Goal: Information Seeking & Learning: Get advice/opinions

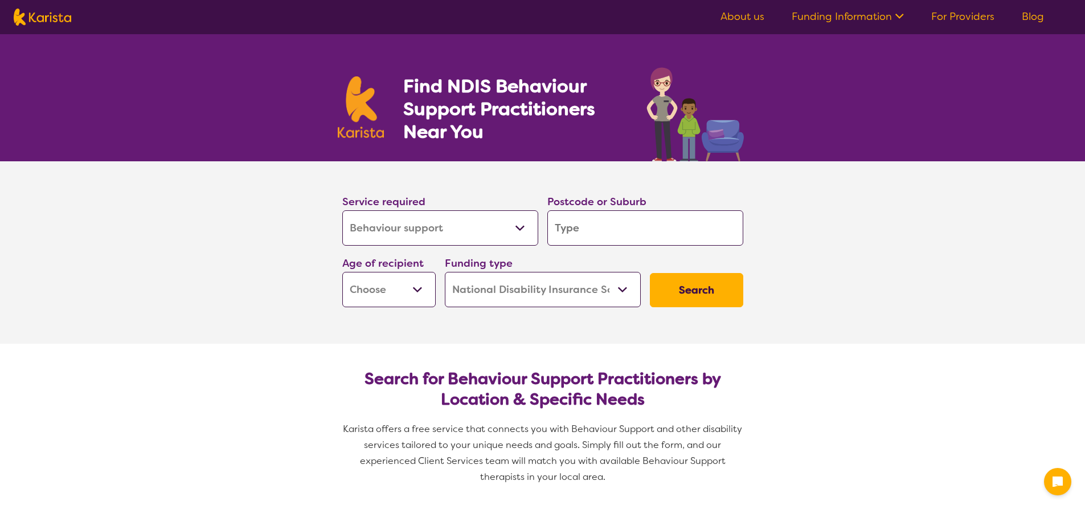
select select "Behaviour support"
select select "NDIS"
select select "Behaviour support"
select select "NDIS"
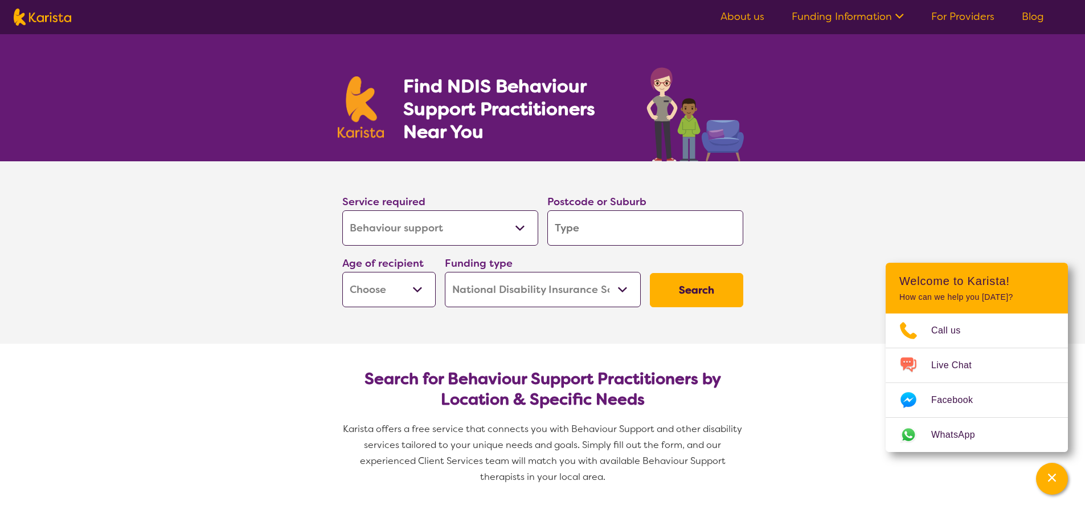
click at [613, 225] on input "search" at bounding box center [645, 227] width 196 height 35
type input "2"
type input "22"
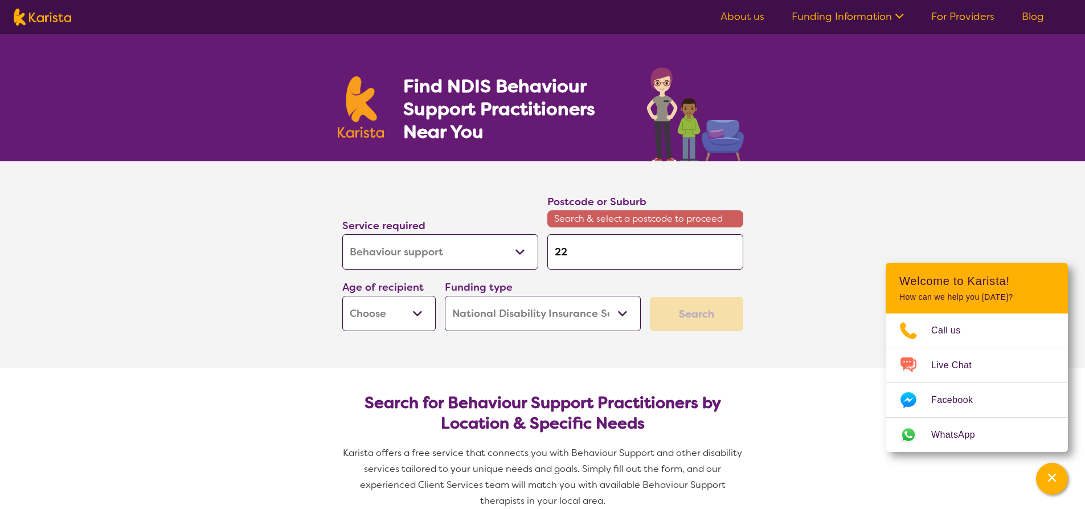
type input "222"
type input "2228"
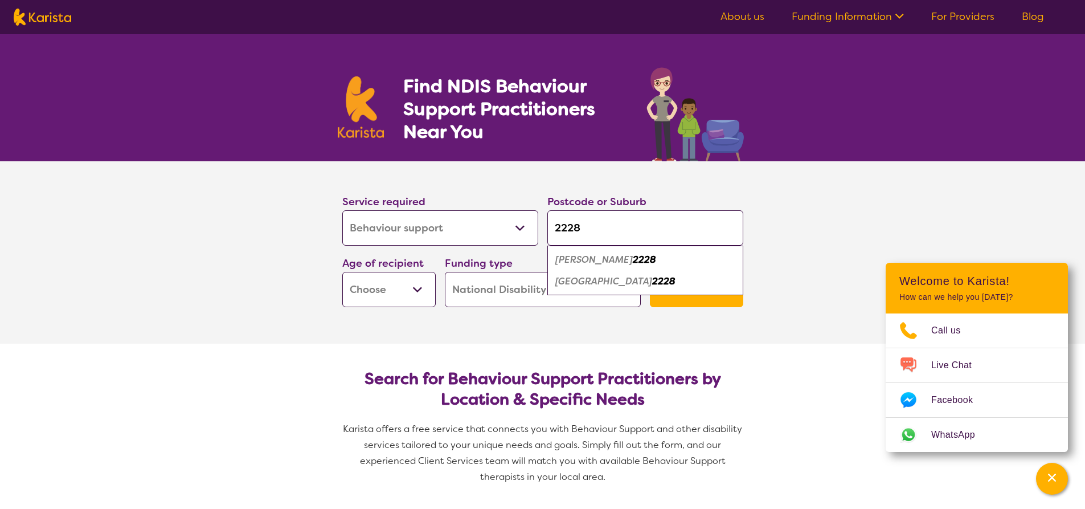
type input "2228"
click at [628, 257] on div "Miranda 2228" at bounding box center [645, 260] width 184 height 22
click at [412, 294] on select "Early Childhood - 0 to 9 Child - 10 to 11 Adolescent - 12 to 17 Adult - 18 to 6…" at bounding box center [388, 289] width 93 height 35
select select "AS"
click at [342, 272] on select "Early Childhood - 0 to 9 Child - 10 to 11 Adolescent - 12 to 17 Adult - 18 to 6…" at bounding box center [388, 289] width 93 height 35
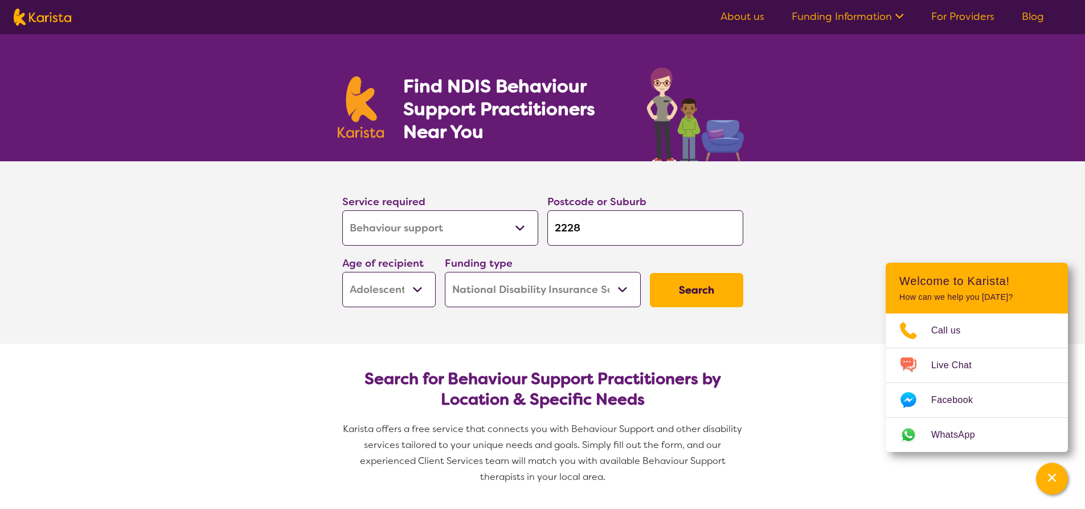
select select "AS"
click at [732, 277] on button "Search" at bounding box center [696, 290] width 93 height 34
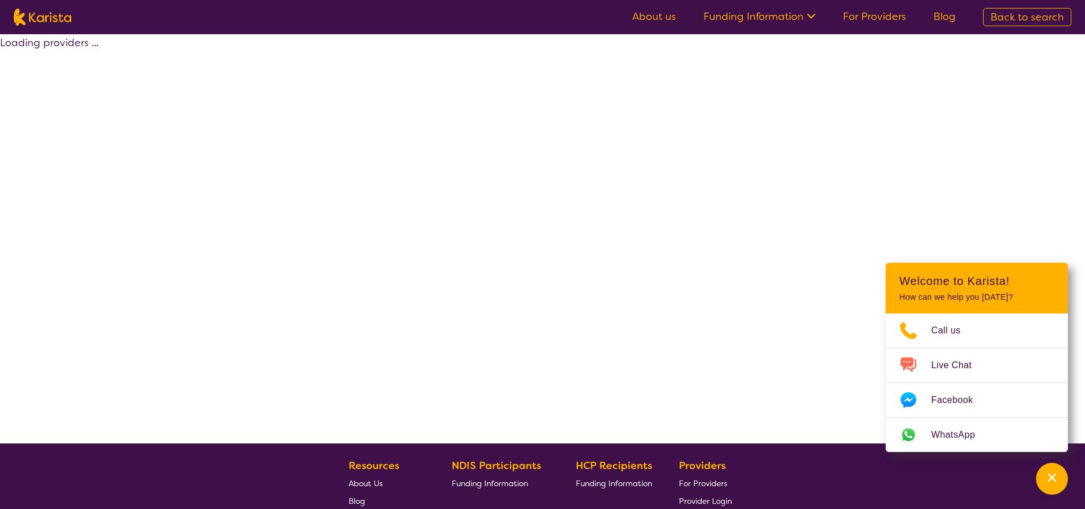
select select "by_score"
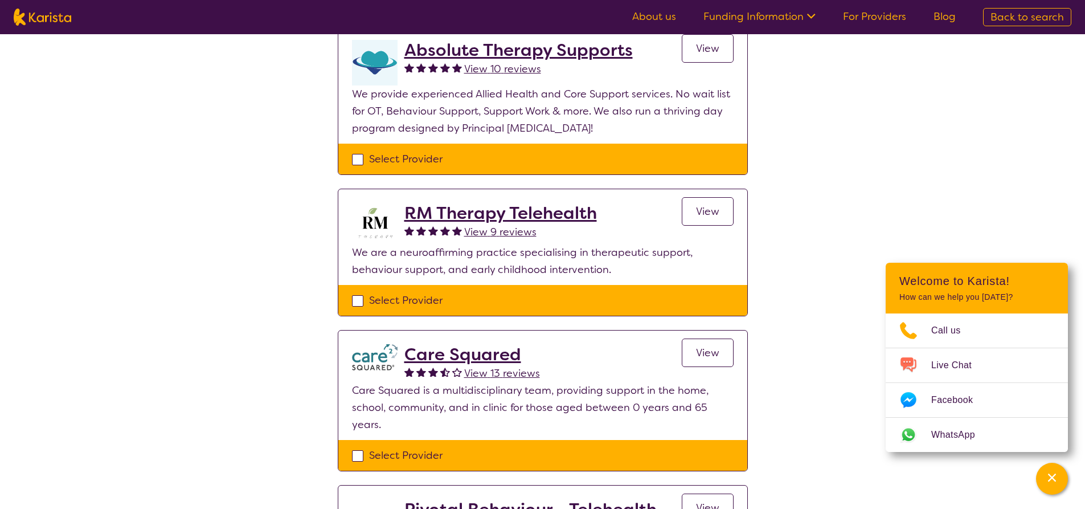
scroll to position [290, 0]
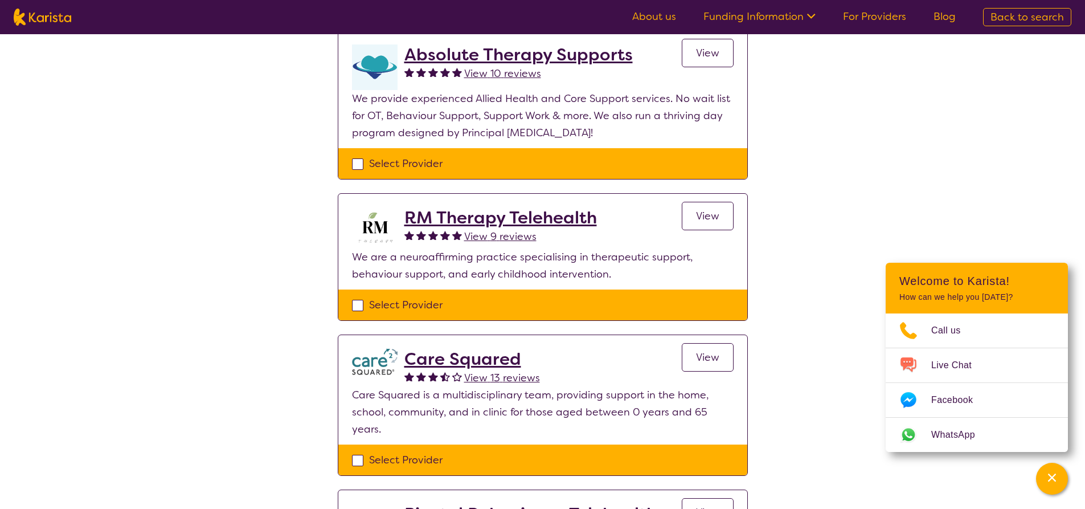
select select "Behaviour support"
select select "AS"
select select "NDIS"
select select "Behaviour support"
select select "AS"
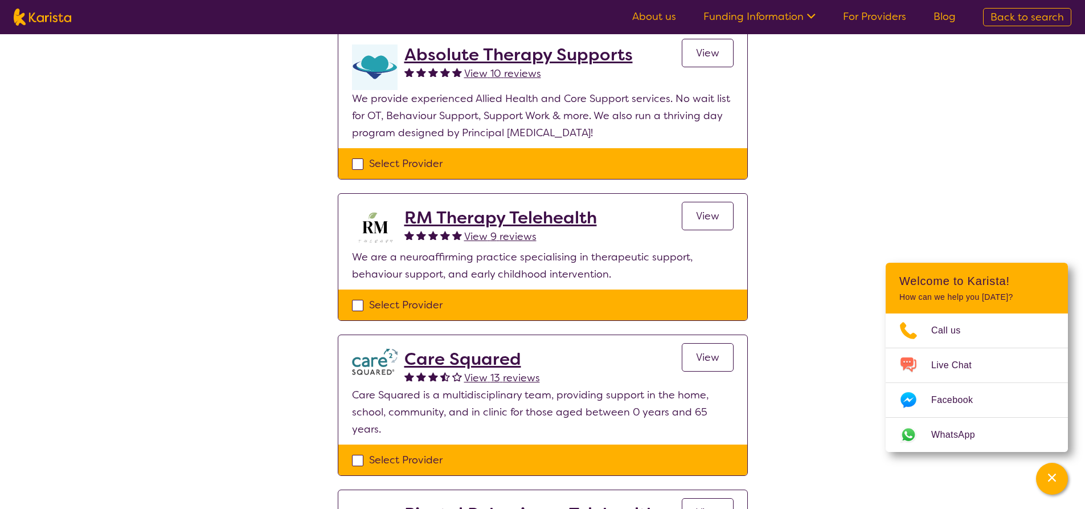
select select "NDIS"
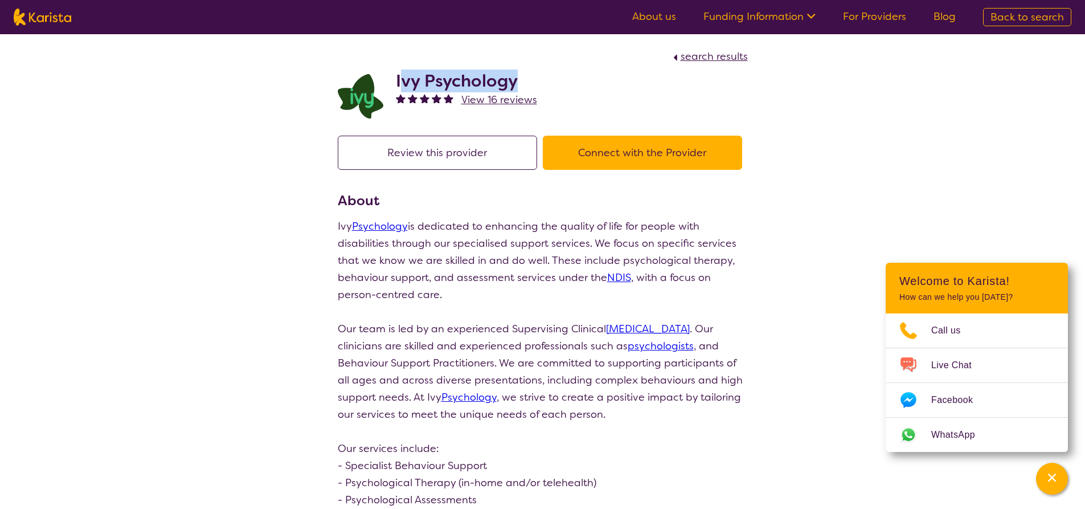
drag, startPoint x: 534, startPoint y: 82, endPoint x: 399, endPoint y: 85, distance: 135.0
click at [399, 85] on h2 "Ivy Psychology" at bounding box center [466, 81] width 141 height 20
drag, startPoint x: 510, startPoint y: 71, endPoint x: 518, endPoint y: 71, distance: 8.0
click at [511, 71] on h2 "Ivy Psychology" at bounding box center [466, 81] width 141 height 20
click at [524, 81] on h2 "Ivy Psychology" at bounding box center [466, 81] width 141 height 20
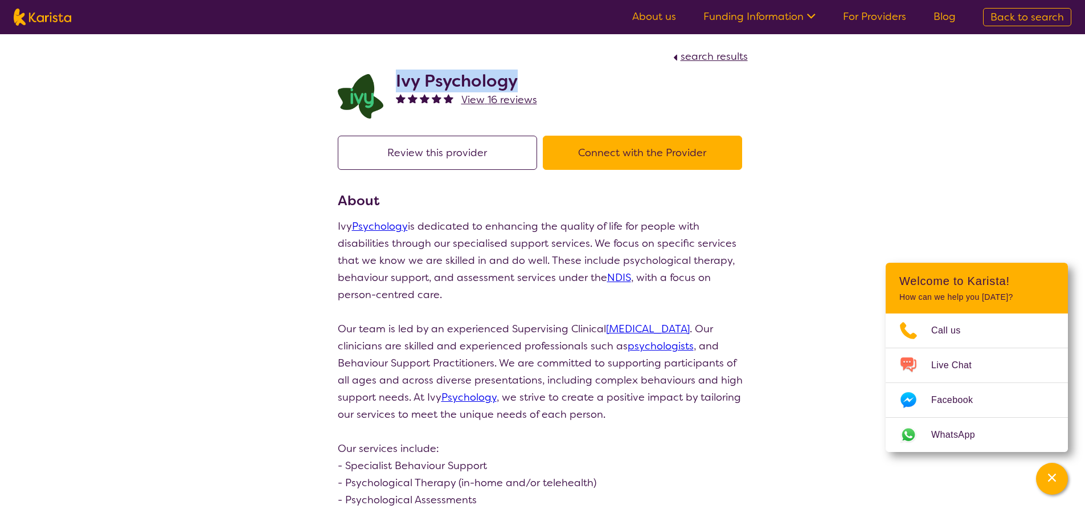
drag, startPoint x: 530, startPoint y: 84, endPoint x: 396, endPoint y: 81, distance: 133.3
click at [396, 81] on h2 "Ivy Psychology" at bounding box center [466, 81] width 141 height 20
copy h2 "Ivy Psychology"
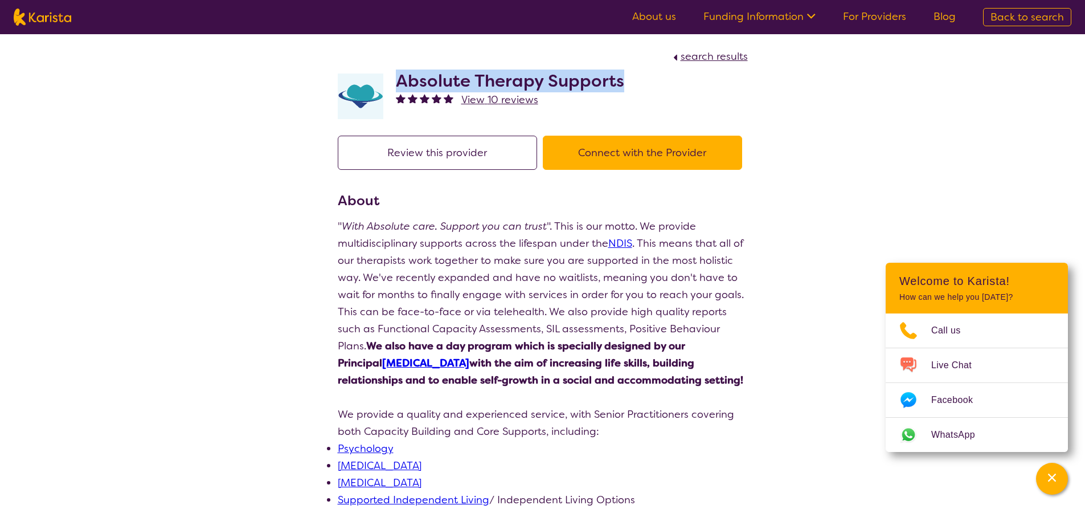
drag, startPoint x: 630, startPoint y: 77, endPoint x: 400, endPoint y: 81, distance: 230.6
click at [400, 81] on div "Absolute Therapy Supports View 10 reviews" at bounding box center [543, 93] width 410 height 57
copy h2 "Absolute Therapy Supports"
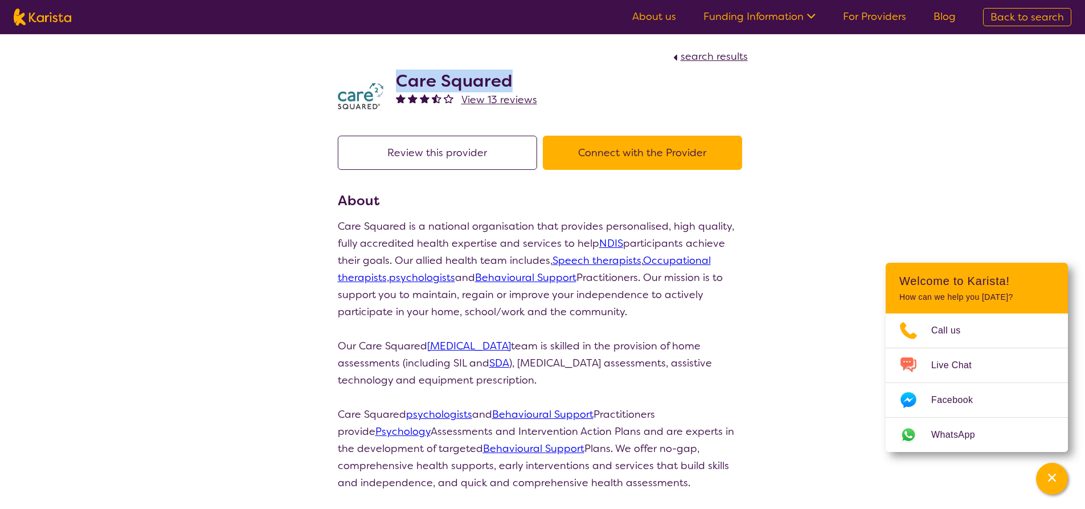
drag, startPoint x: 512, startPoint y: 79, endPoint x: 399, endPoint y: 84, distance: 113.4
click at [399, 84] on h2 "Care Squared" at bounding box center [466, 81] width 141 height 20
copy h2 "Care Squared"
